Goal: Information Seeking & Learning: Check status

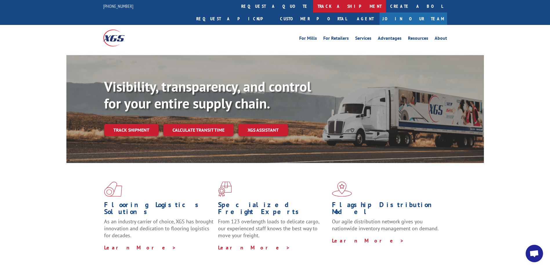
click at [313, 8] on link "track a shipment" at bounding box center [349, 6] width 73 height 12
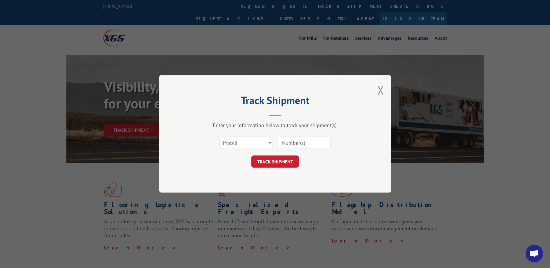
click at [290, 142] on input at bounding box center [303, 143] width 53 height 12
type input "16584579"
click at [268, 166] on button "TRACK SHIPMENT" at bounding box center [276, 162] width 48 height 12
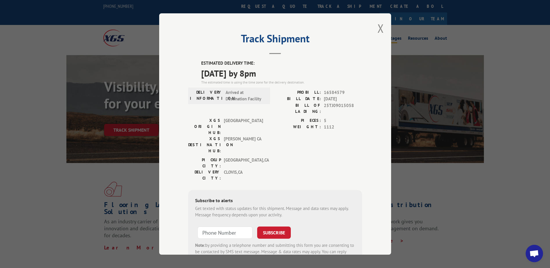
click at [381, 25] on button "Close modal" at bounding box center [381, 28] width 6 height 15
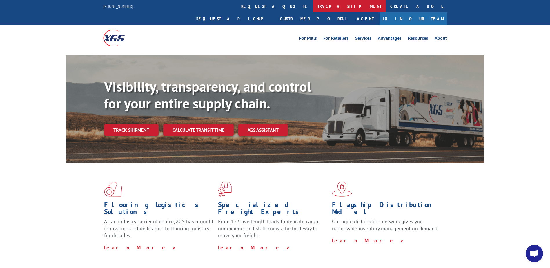
click at [313, 6] on link "track a shipment" at bounding box center [349, 6] width 73 height 12
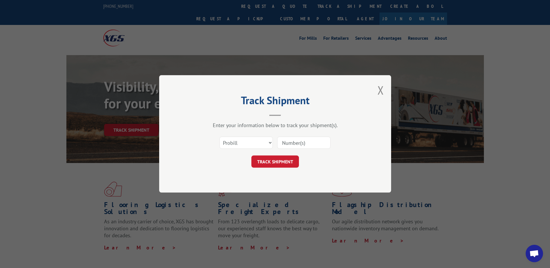
click at [290, 140] on input at bounding box center [303, 143] width 53 height 12
type input "16584585"
click at [281, 160] on button "TRACK SHIPMENT" at bounding box center [276, 162] width 48 height 12
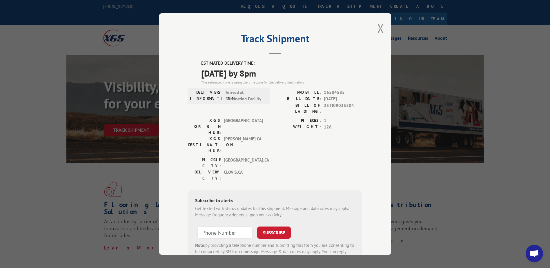
click at [275, 157] on div "PICKUP CITY: [GEOGRAPHIC_DATA] , [GEOGRAPHIC_DATA] DELIVERY CITY: [GEOGRAPHIC_D…" at bounding box center [275, 170] width 174 height 27
click at [380, 26] on button "Close modal" at bounding box center [381, 28] width 6 height 15
